Goal: Find specific page/section: Find specific page/section

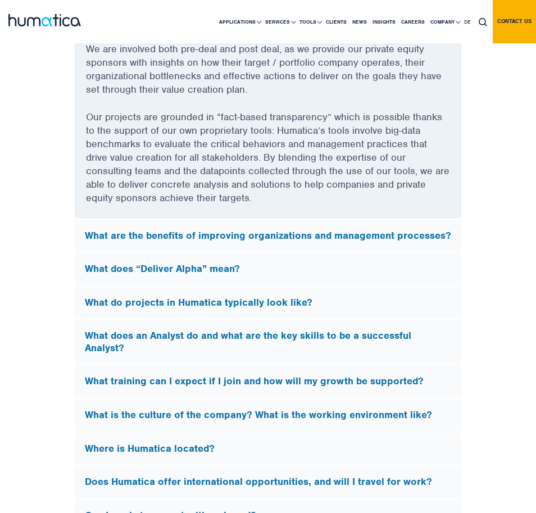
scroll to position [3188, 0]
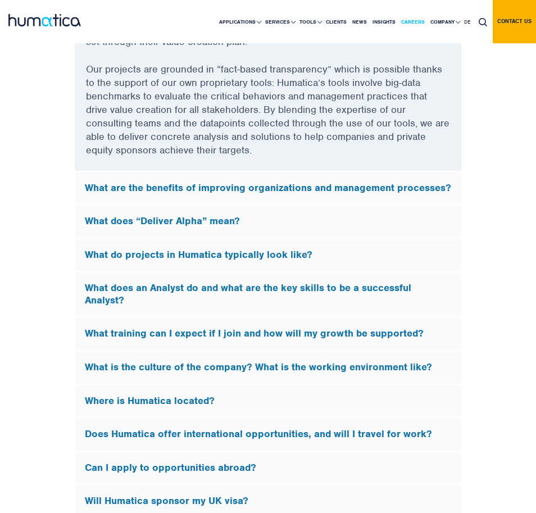
click at [407, 21] on link "Careers" at bounding box center [412, 22] width 29 height 43
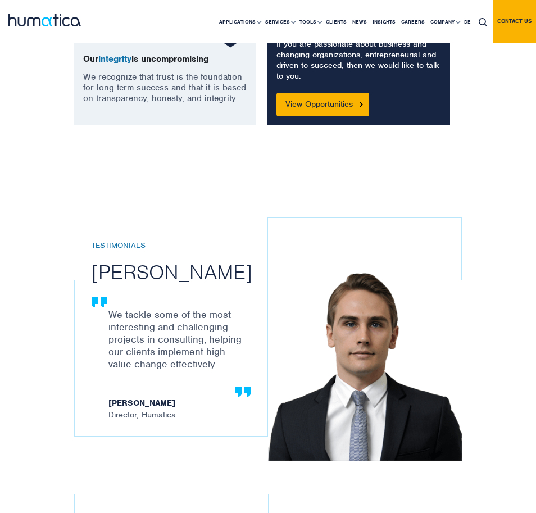
scroll to position [1304, 0]
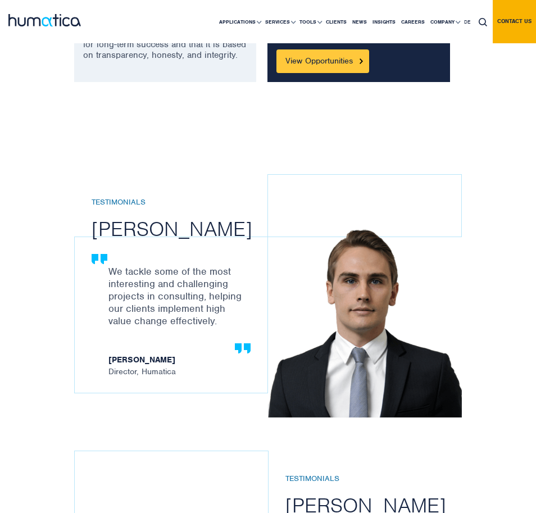
click at [331, 73] on link "View Opportunities" at bounding box center [322, 61] width 93 height 24
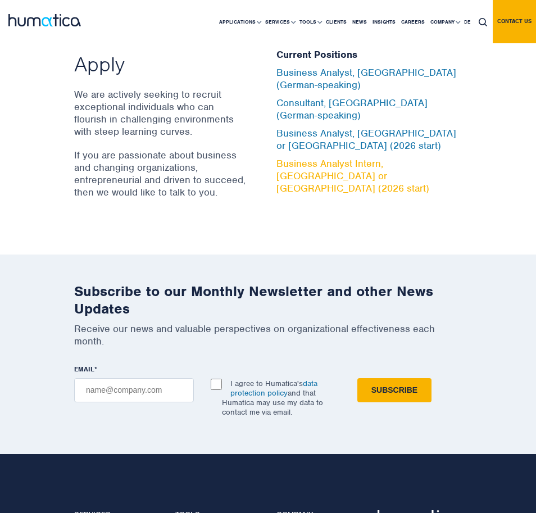
click at [338, 176] on link "Business Analyst Intern, [GEOGRAPHIC_DATA] or [GEOGRAPHIC_DATA] (2026 start)" at bounding box center [352, 175] width 153 height 37
